Goal: Task Accomplishment & Management: Use online tool/utility

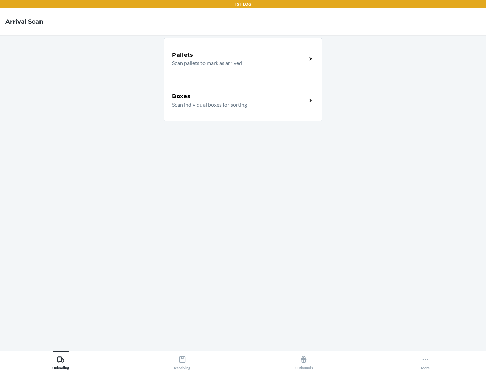
click at [239, 96] on div "Boxes" at bounding box center [239, 96] width 135 height 8
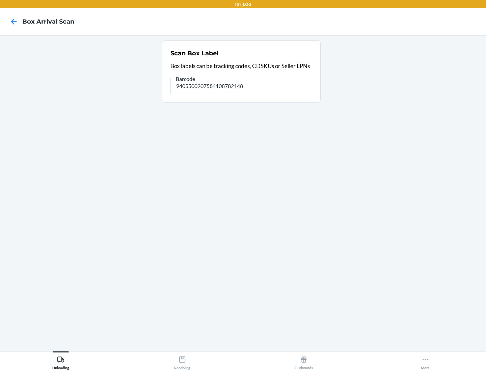
type input "9405500207584108782148"
